Goal: Find specific page/section: Find specific page/section

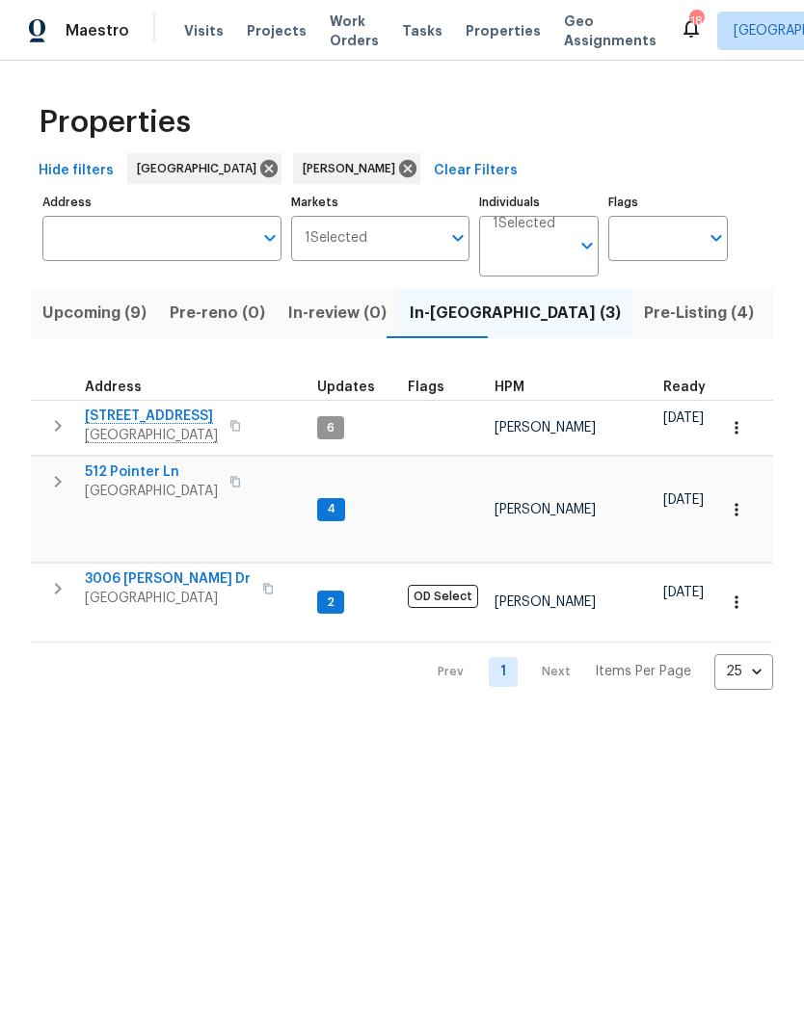
click at [777, 321] on span "Listed (21)" at bounding box center [816, 313] width 79 height 27
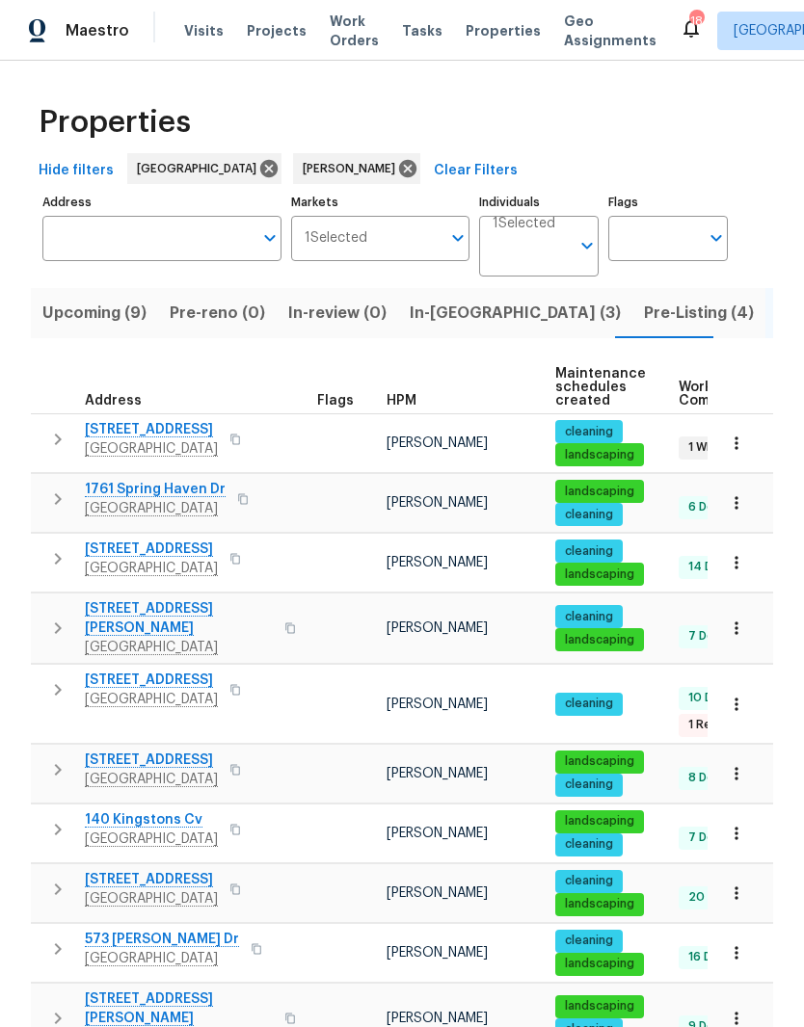
click at [777, 313] on span "Listed (21)" at bounding box center [816, 313] width 79 height 27
click at [644, 314] on span "Pre-Listing (4)" at bounding box center [699, 313] width 110 height 27
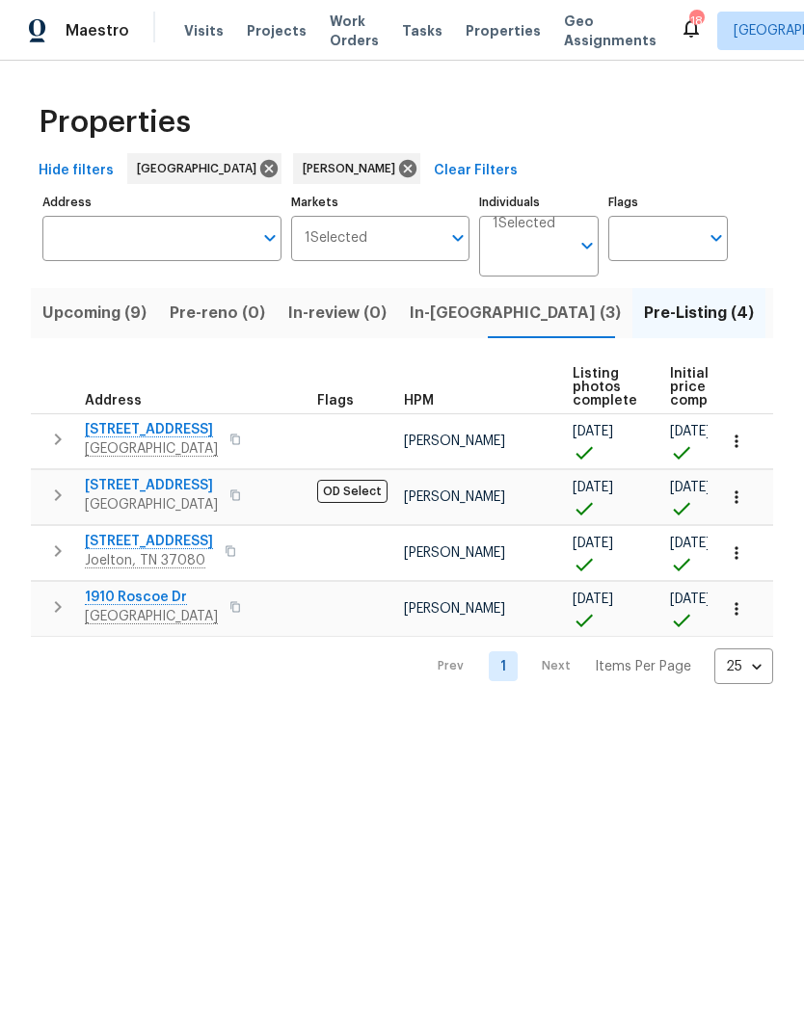
click at [194, 544] on span "[STREET_ADDRESS]" at bounding box center [149, 541] width 128 height 19
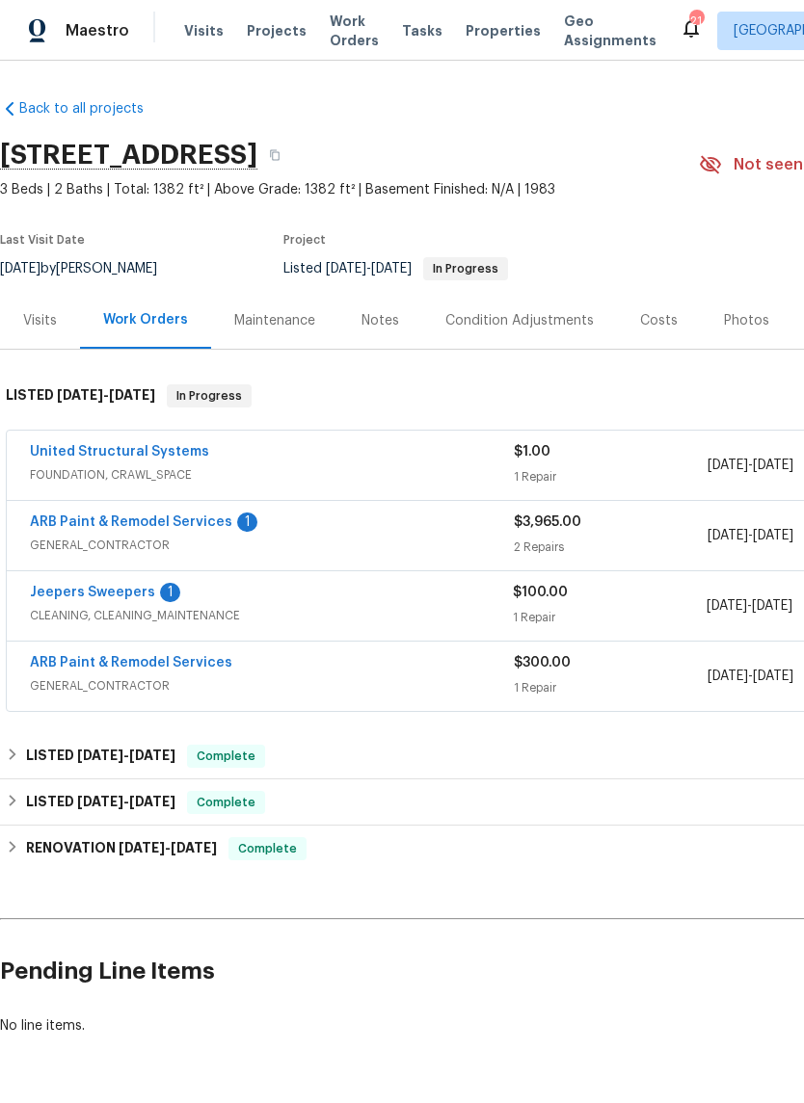
click at [210, 526] on link "ARB Paint & Remodel Services" at bounding box center [131, 522] width 202 height 13
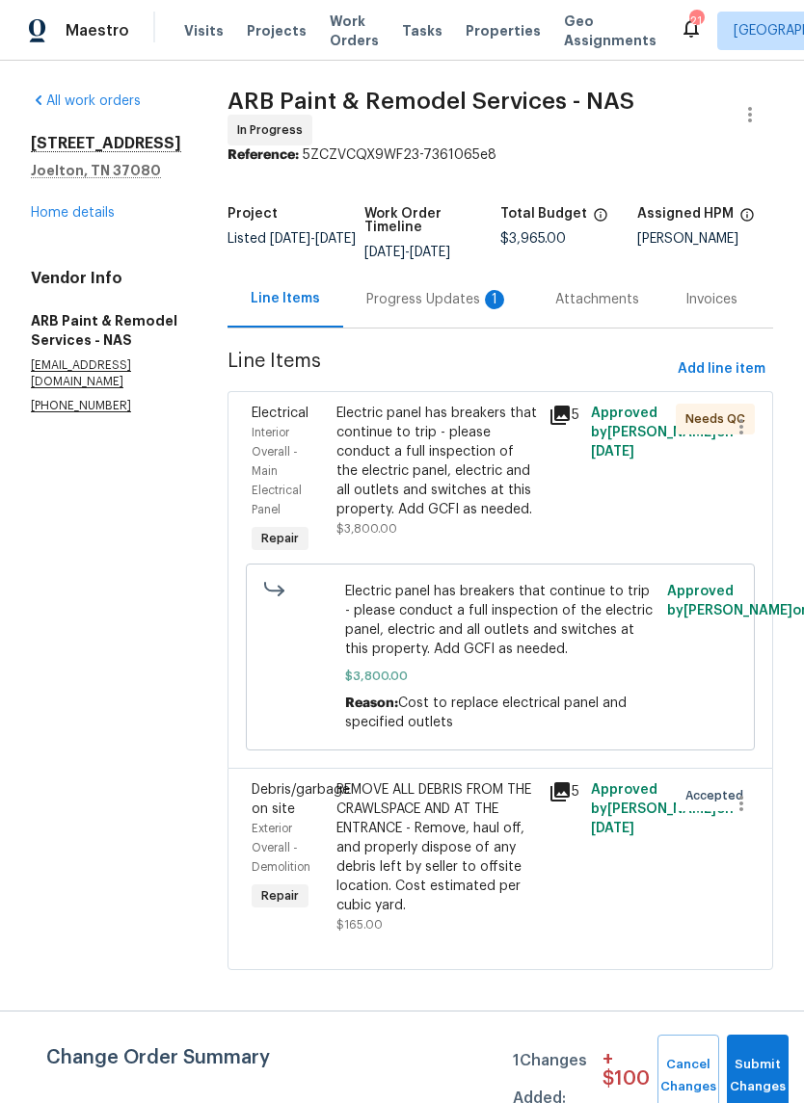
click at [424, 290] on div "Progress Updates 1" at bounding box center [437, 299] width 143 height 19
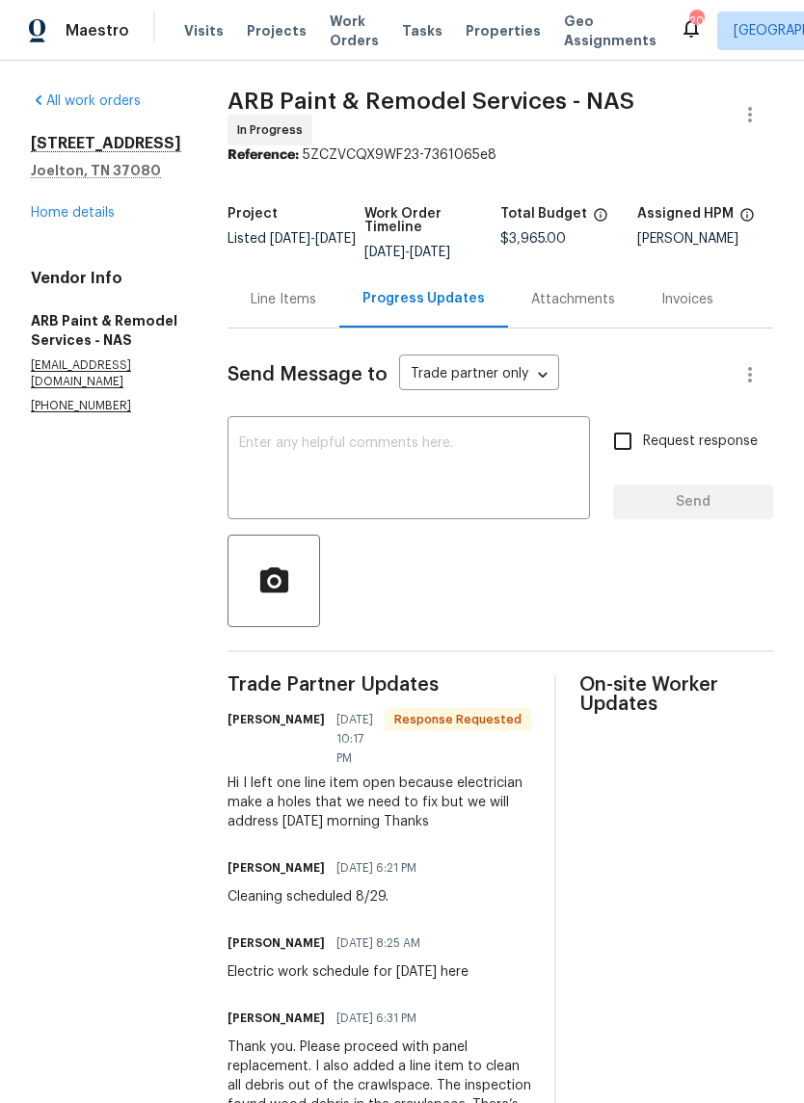
click at [260, 296] on div "Line Items" at bounding box center [284, 299] width 66 height 19
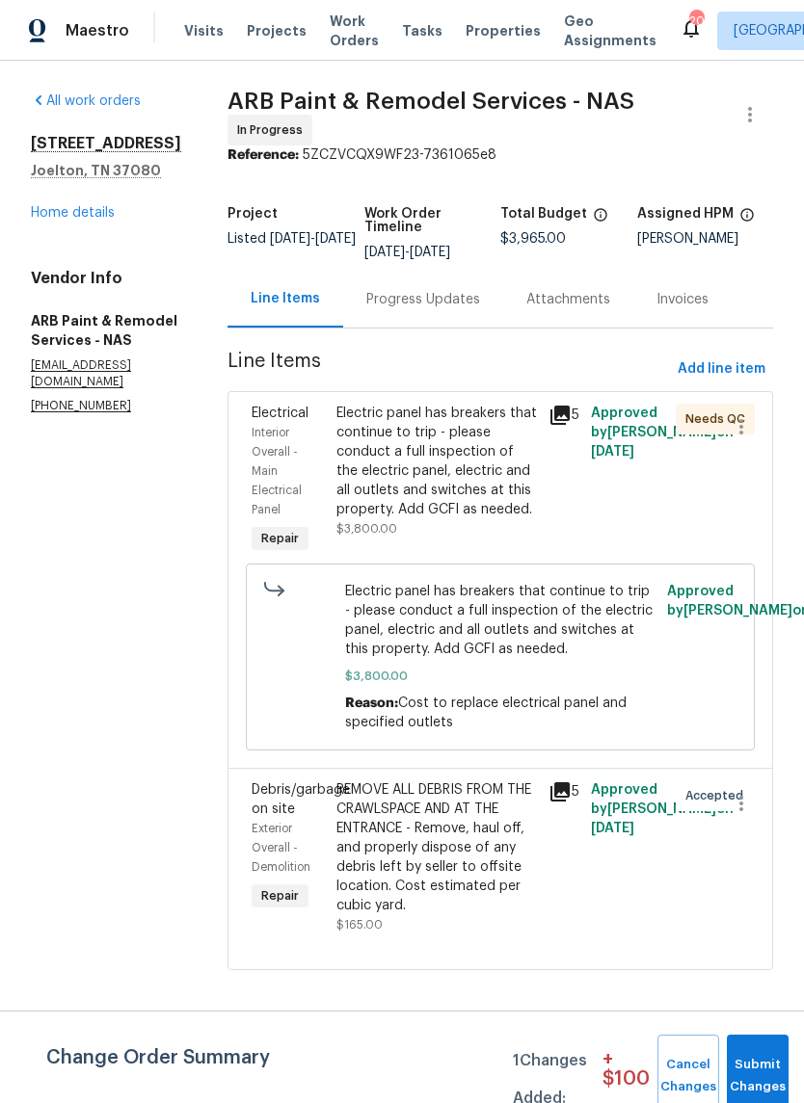
click at [92, 220] on link "Home details" at bounding box center [73, 212] width 84 height 13
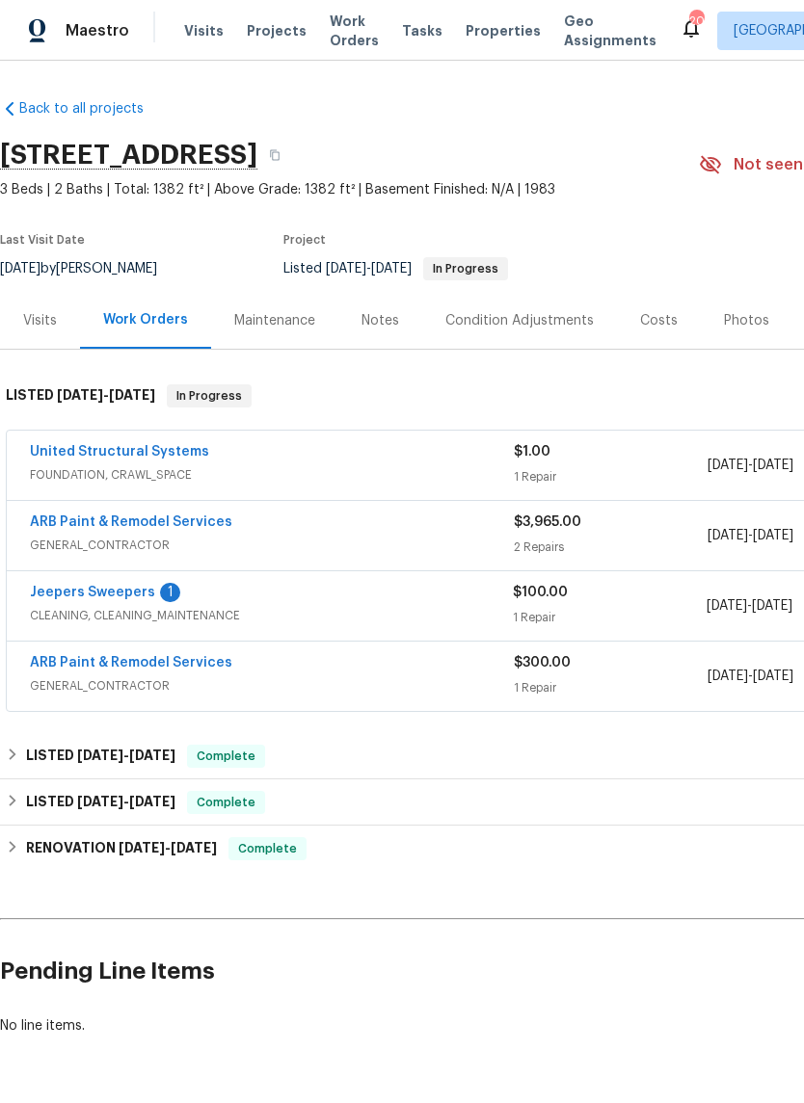
click at [129, 595] on link "Jeepers Sweepers" at bounding box center [92, 592] width 125 height 13
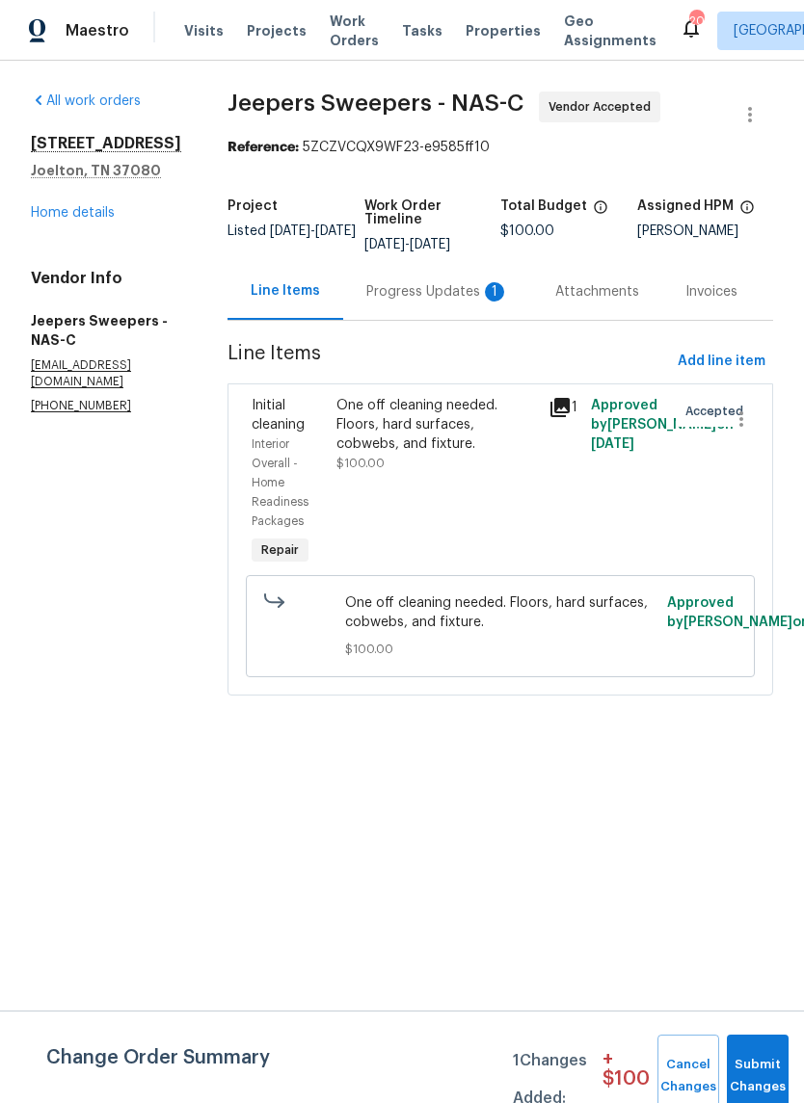
click at [432, 302] on div "Progress Updates 1" at bounding box center [437, 291] width 143 height 19
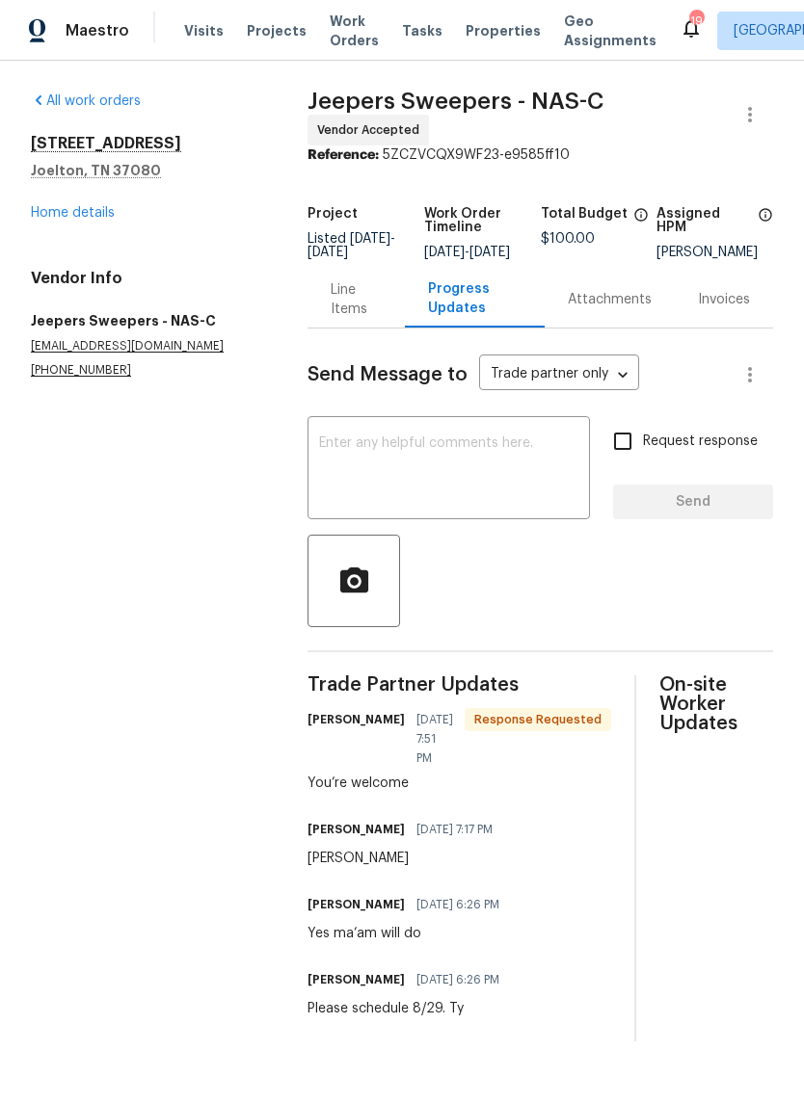
click at [112, 216] on link "Home details" at bounding box center [73, 212] width 84 height 13
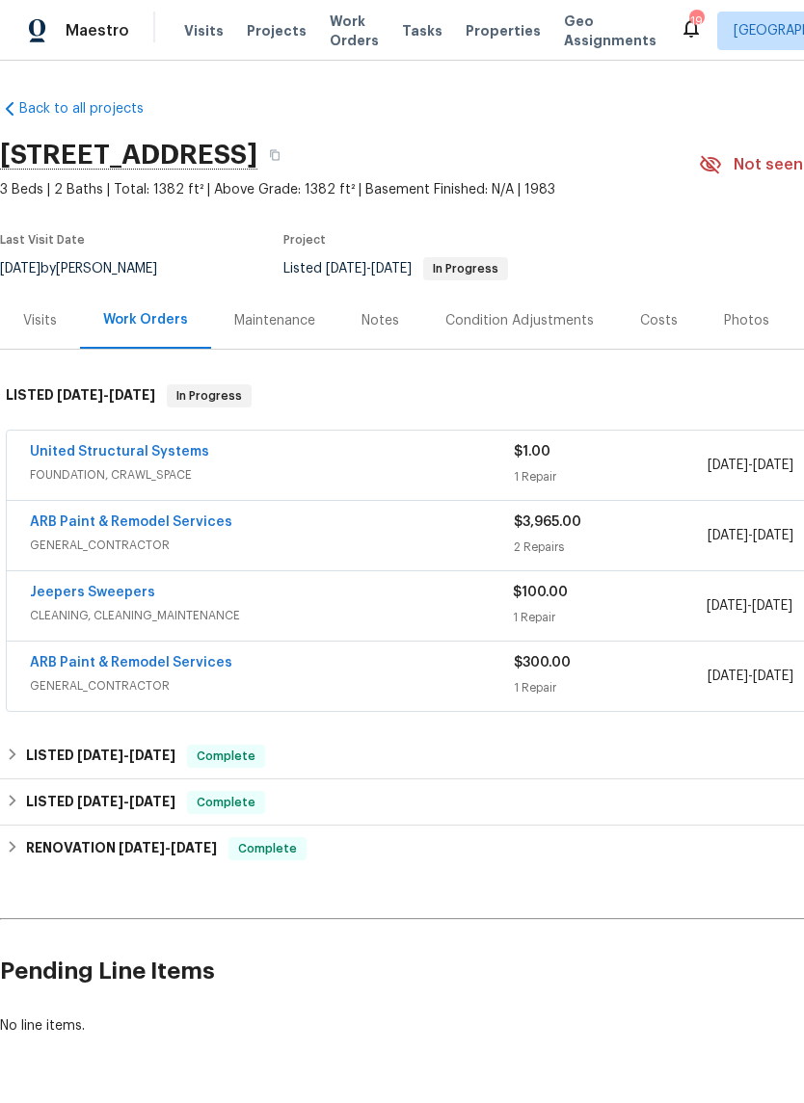
click at [131, 591] on link "Jeepers Sweepers" at bounding box center [92, 592] width 125 height 13
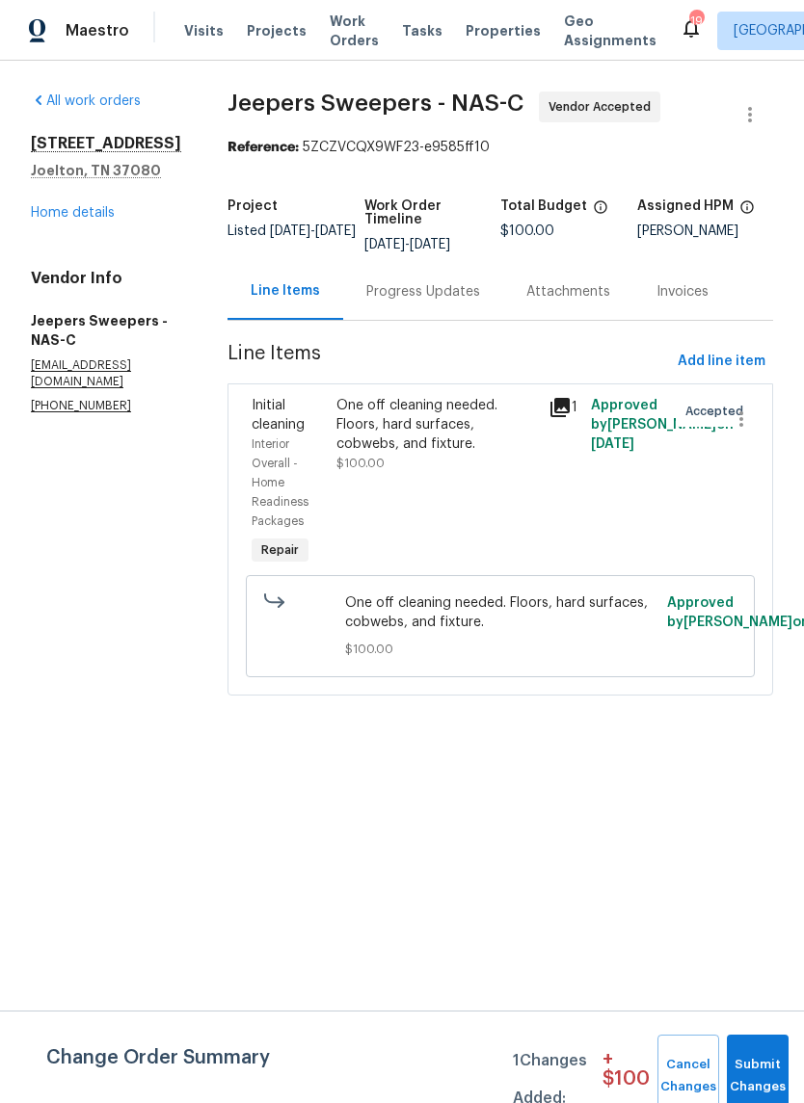
click at [467, 302] on div "Progress Updates" at bounding box center [423, 291] width 114 height 19
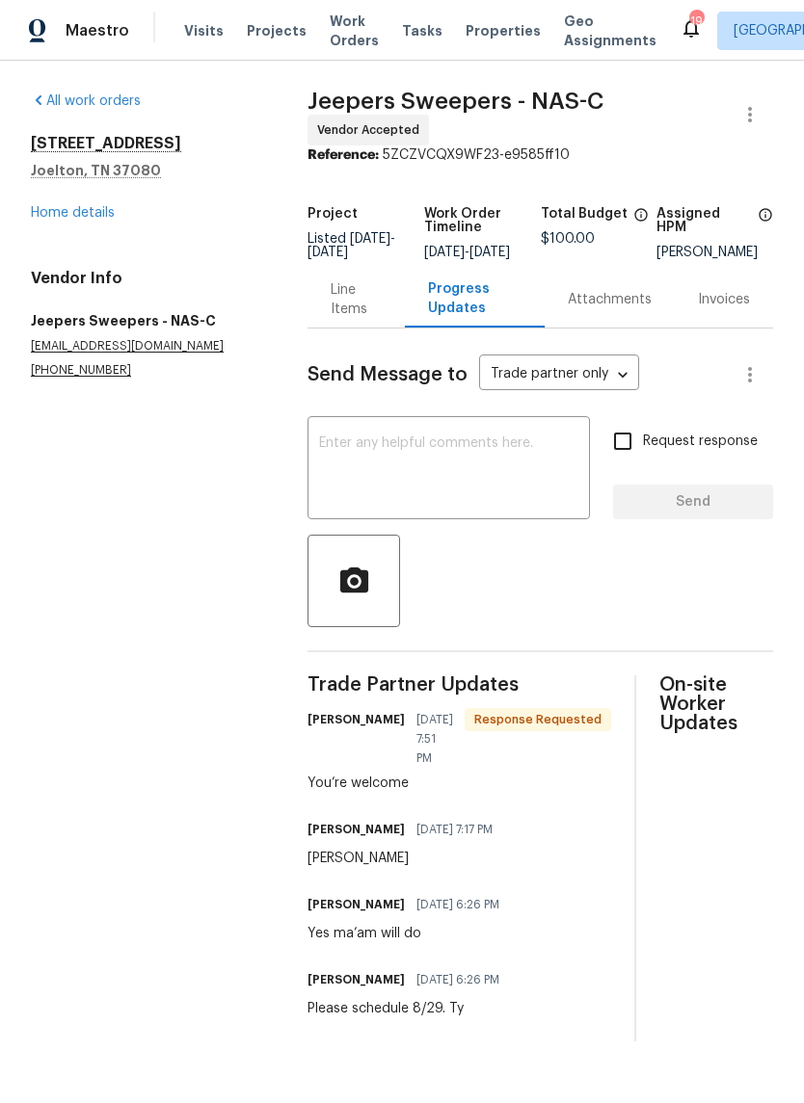
click at [109, 217] on link "Home details" at bounding box center [73, 212] width 84 height 13
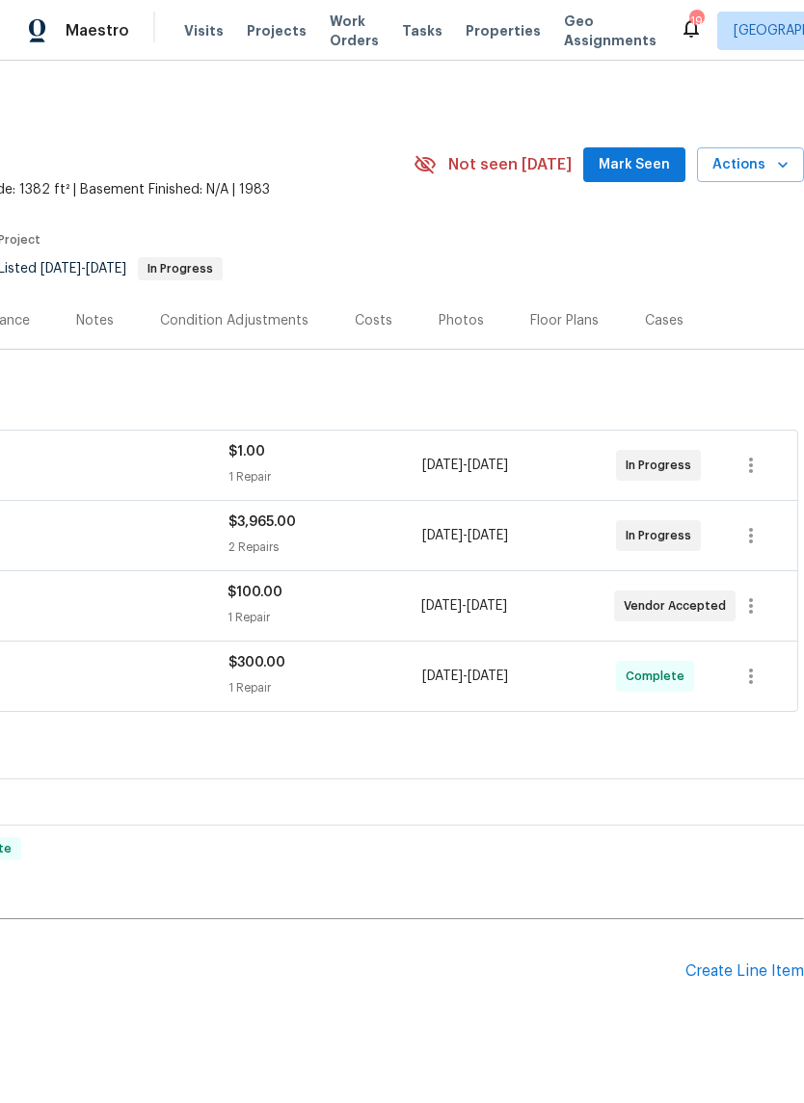
scroll to position [-1, 287]
click at [646, 164] on span "Mark Seen" at bounding box center [633, 165] width 71 height 24
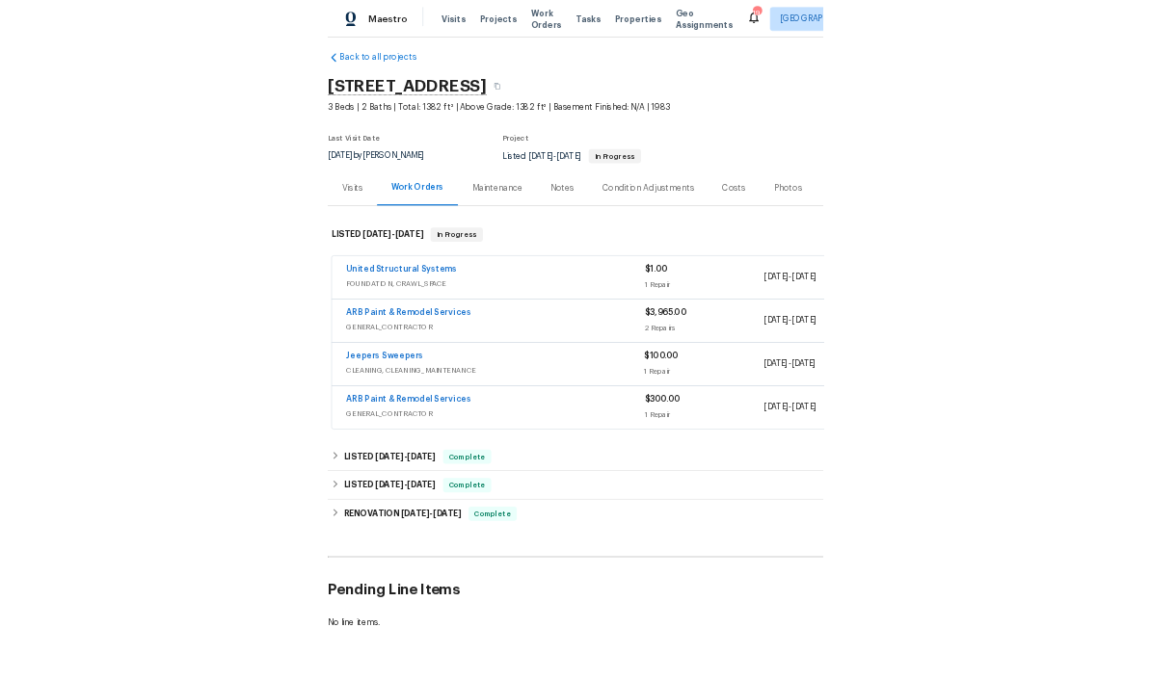
scroll to position [15, 0]
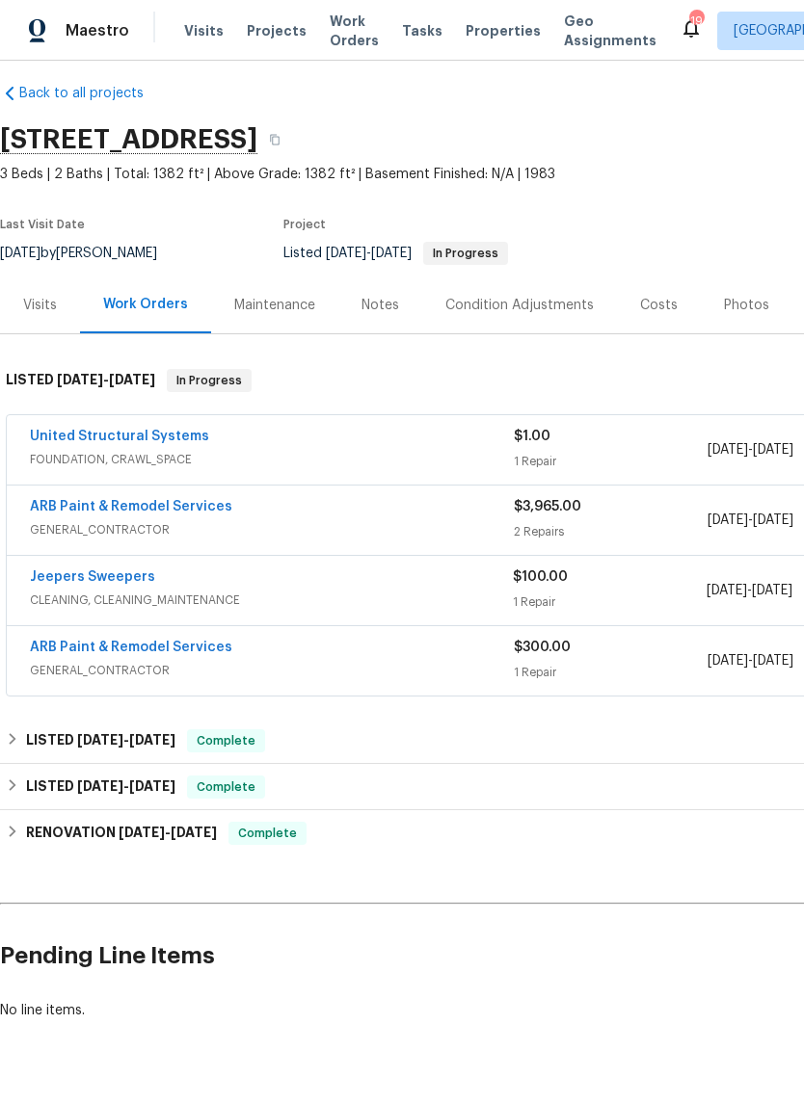
click at [177, 442] on link "United Structural Systems" at bounding box center [119, 436] width 179 height 13
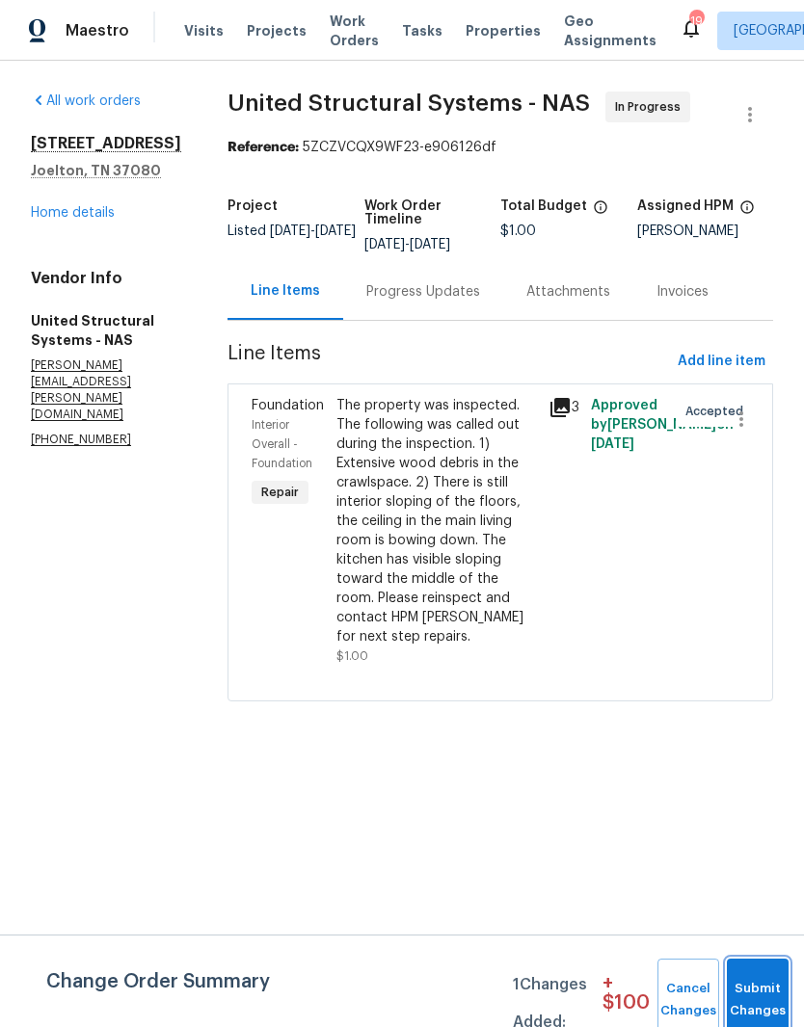
click at [758, 993] on button "Submit Changes" at bounding box center [758, 1000] width 62 height 83
